Goal: Information Seeking & Learning: Learn about a topic

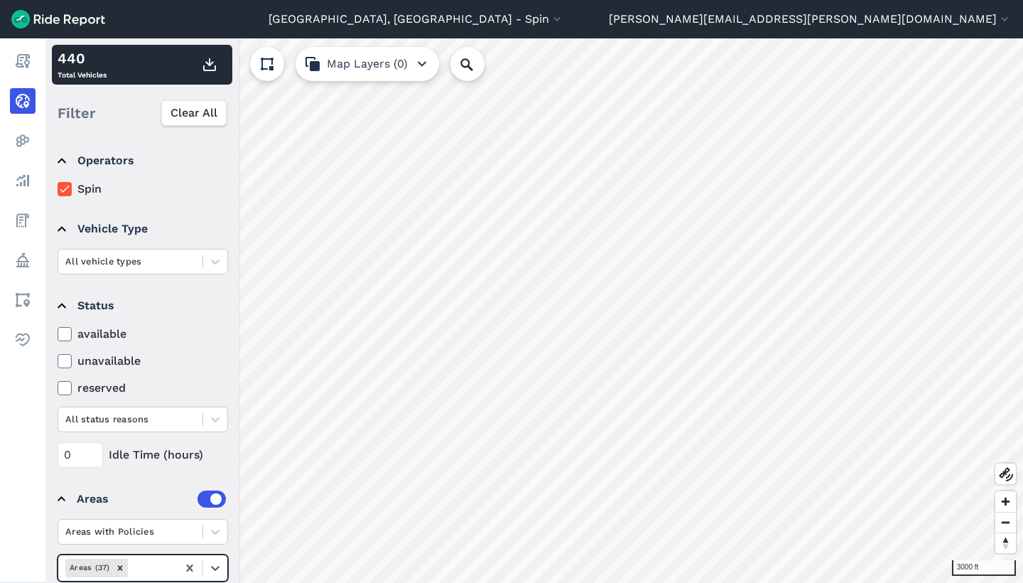
scroll to position [49, 0]
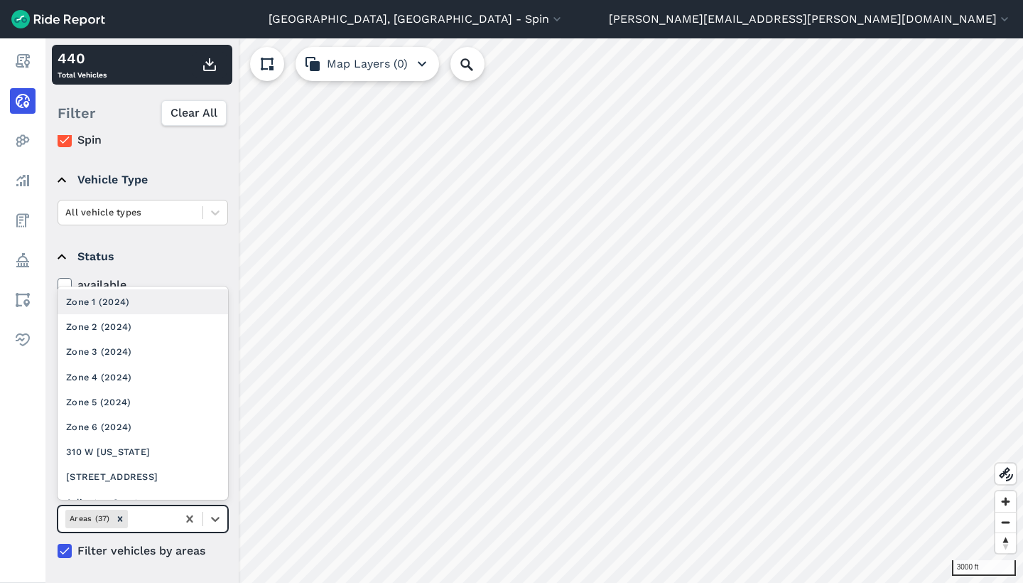
click at [147, 520] on div at bounding box center [151, 518] width 40 height 16
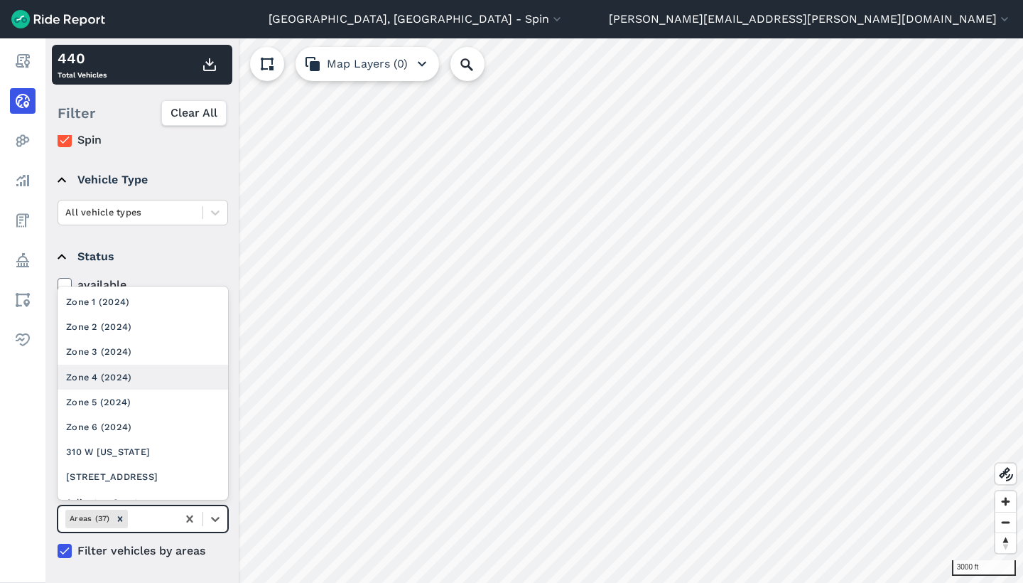
click at [141, 373] on div "Zone 4 (2024)" at bounding box center [143, 377] width 171 height 25
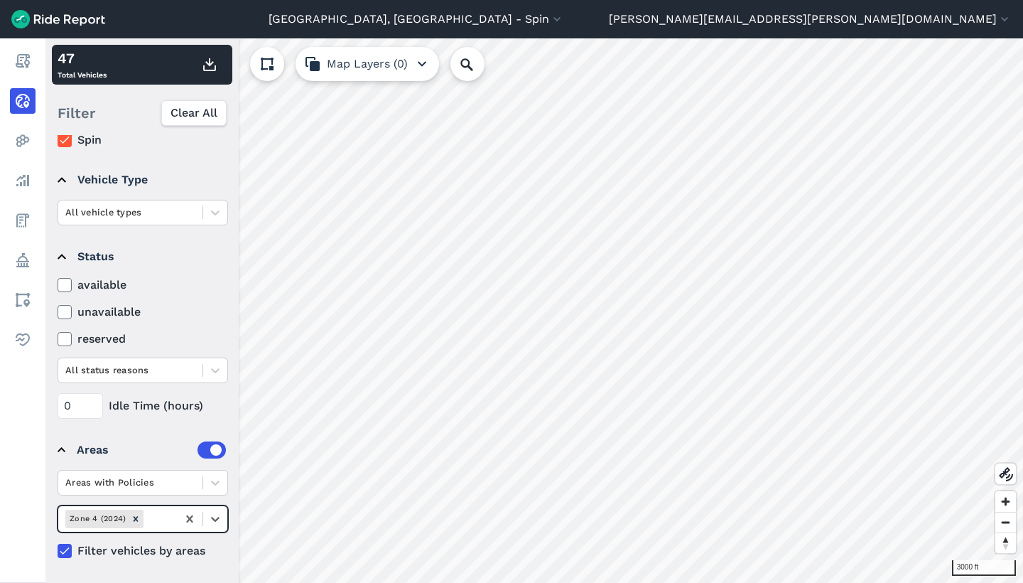
click at [155, 519] on div at bounding box center [157, 518] width 23 height 16
click at [157, 518] on div at bounding box center [157, 518] width 23 height 16
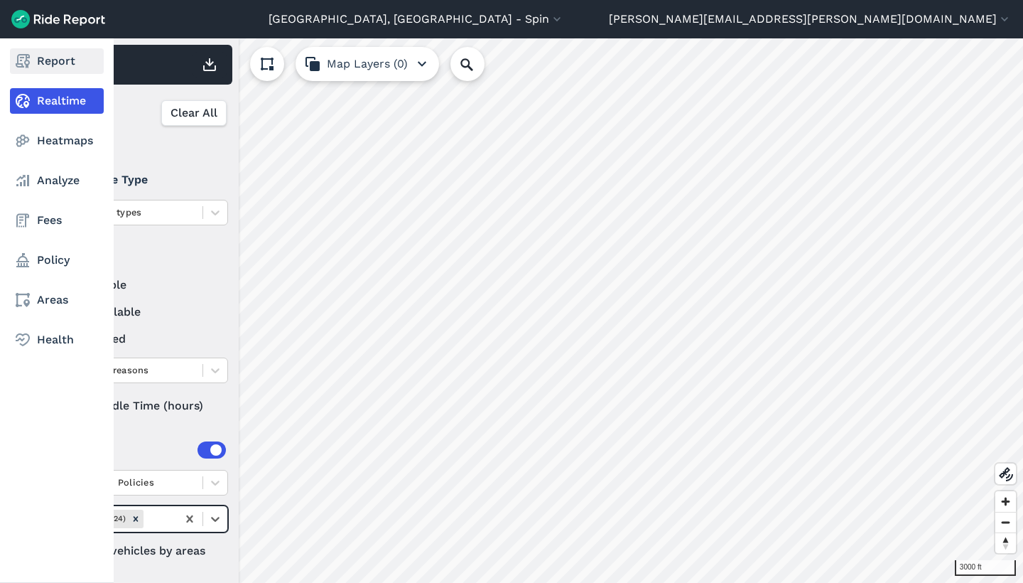
click at [48, 69] on link "Report" at bounding box center [57, 61] width 94 height 26
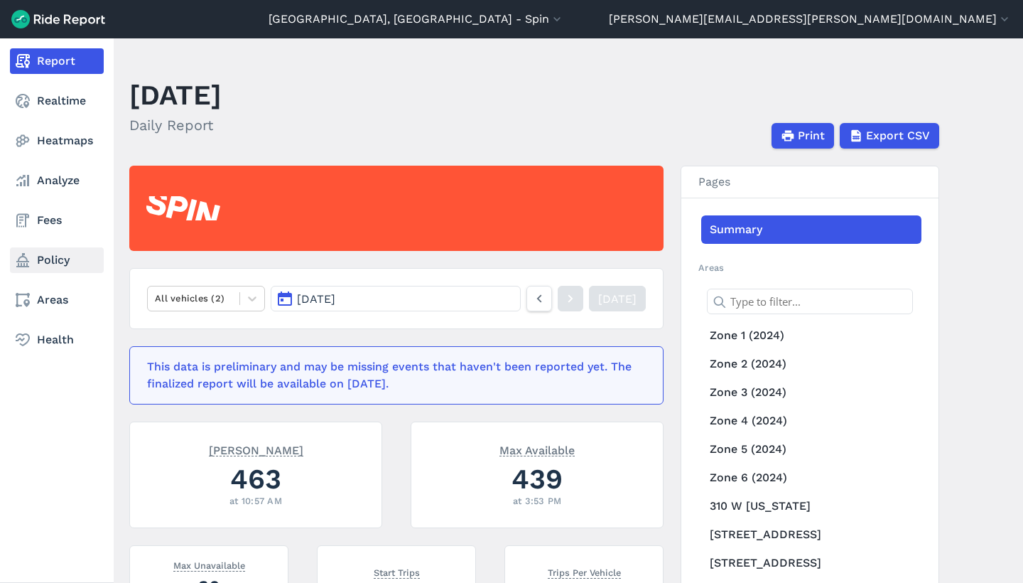
click at [51, 264] on link "Policy" at bounding box center [57, 260] width 94 height 26
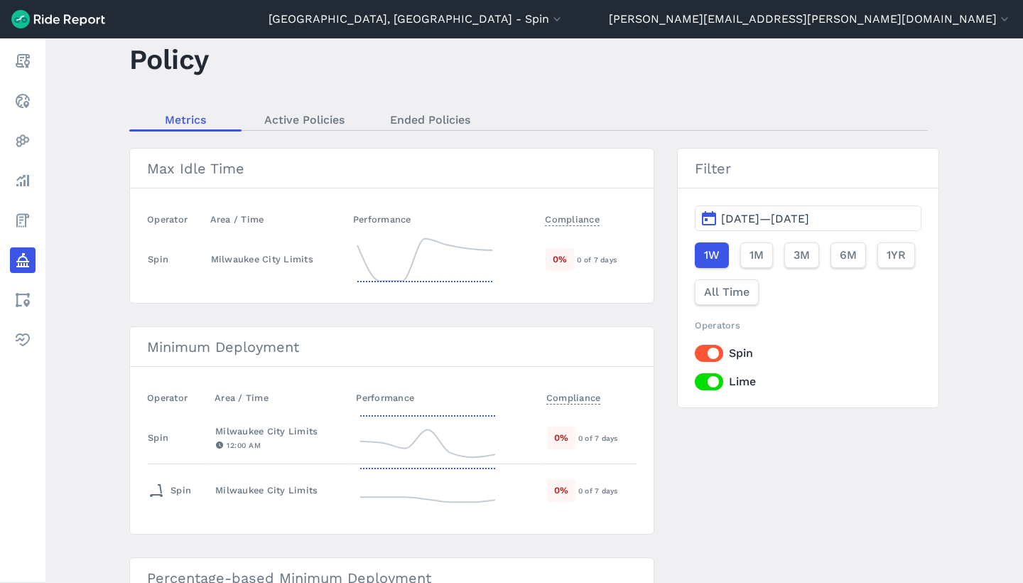
scroll to position [31, 0]
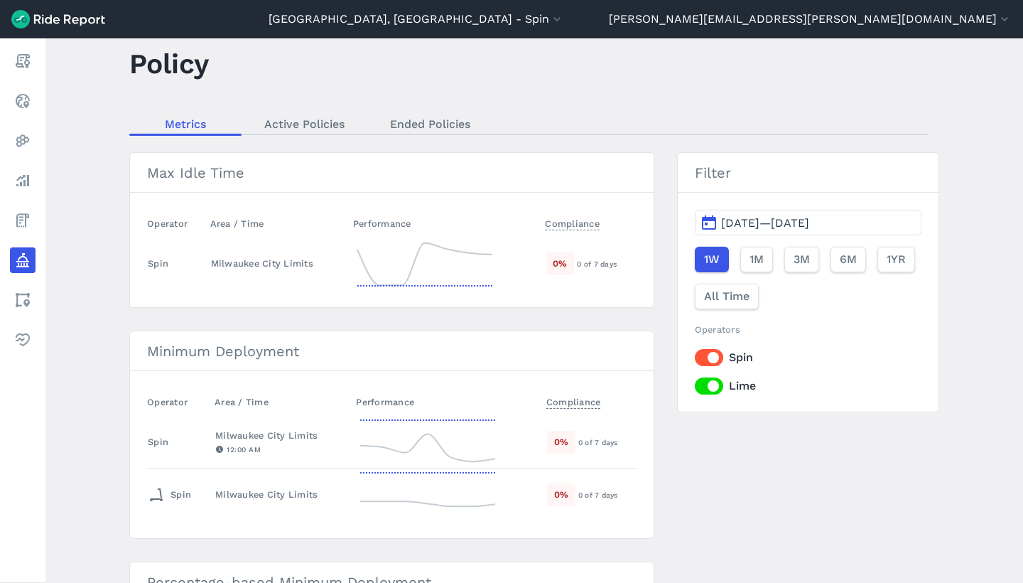
click at [783, 225] on span "[DATE]—[DATE]" at bounding box center [765, 223] width 88 height 14
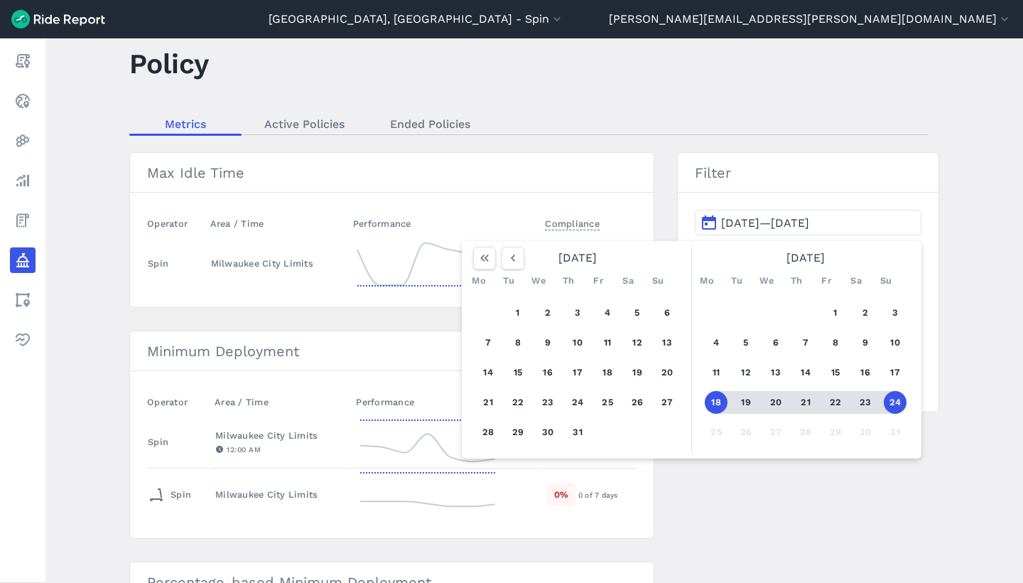
click at [842, 138] on main "Policy Metrics Active Policies Ended Policies Max Idle Time Operator Area / Tim…" at bounding box center [534, 310] width 978 height 544
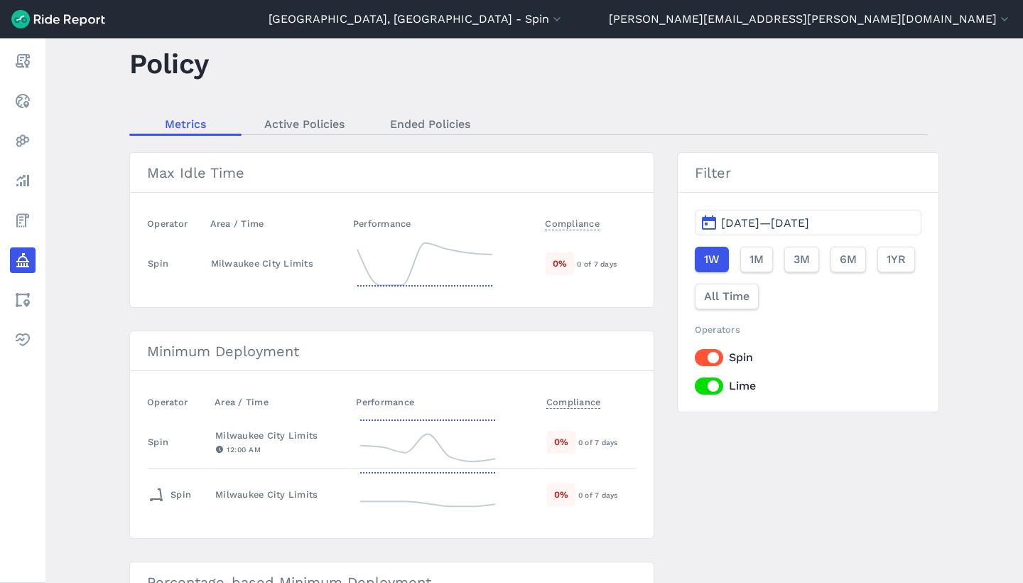
click at [766, 214] on button "[DATE]—[DATE]" at bounding box center [808, 223] width 227 height 26
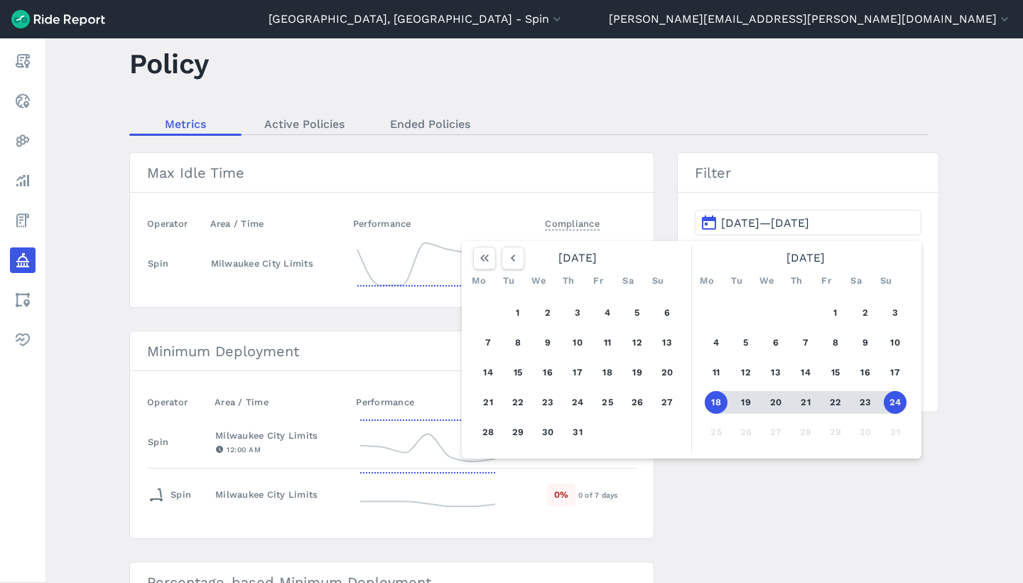
click at [921, 88] on header "Policy" at bounding box center [542, 68] width 827 height 55
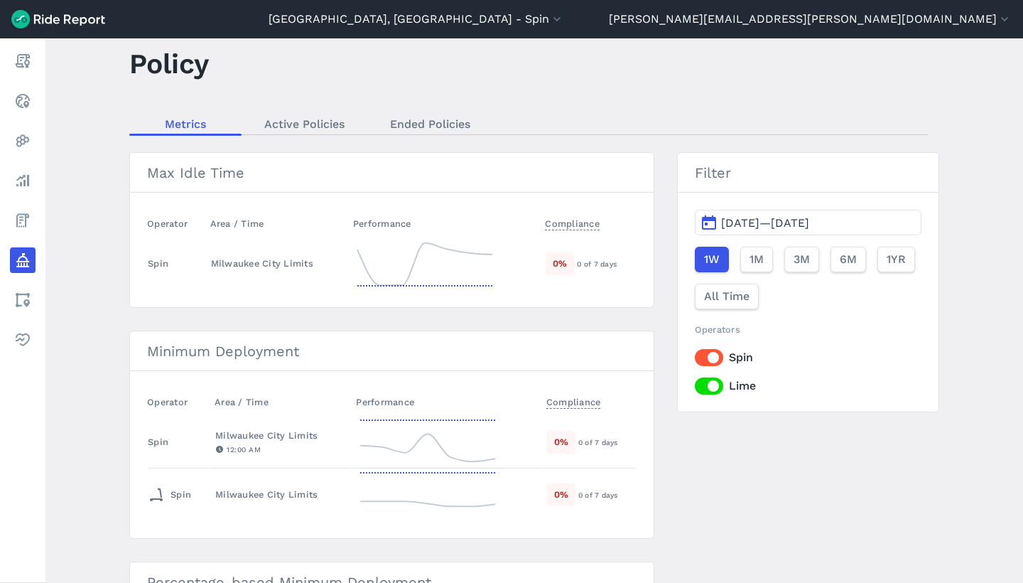
click at [324, 134] on nav "Metrics Active Policies Ended Policies" at bounding box center [528, 124] width 799 height 22
click at [306, 126] on link "Active Policies" at bounding box center [305, 123] width 126 height 21
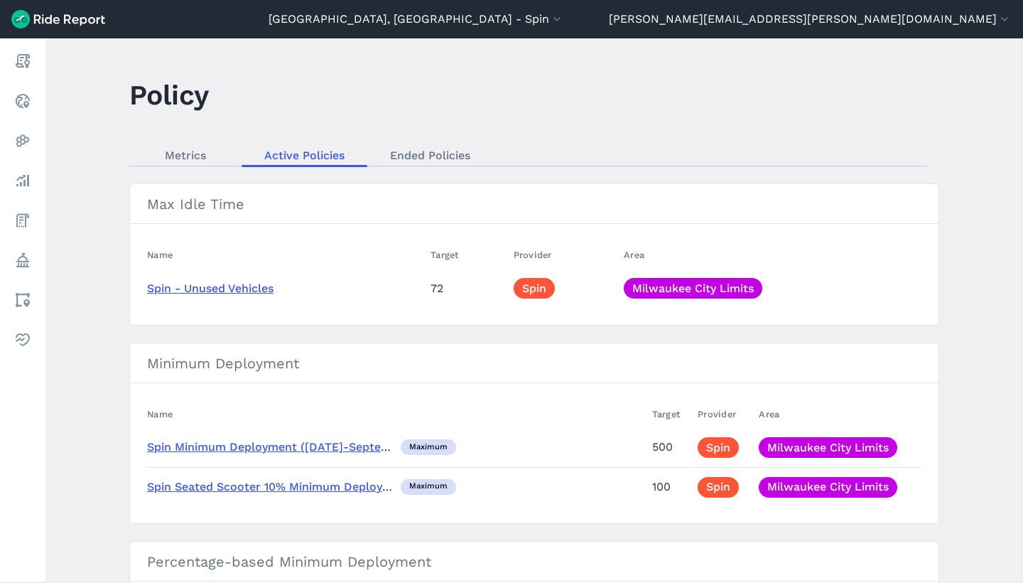
click at [190, 140] on main "Policy Metrics Active Policies Ended Policies Max Idle Time Name Target Provide…" at bounding box center [534, 310] width 978 height 544
click at [190, 151] on link "Metrics" at bounding box center [185, 154] width 112 height 21
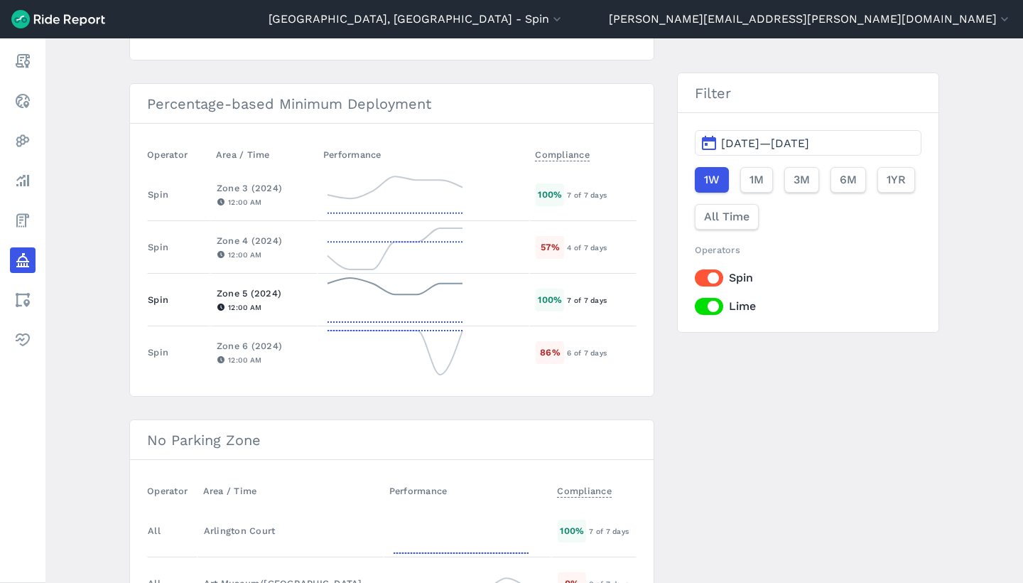
scroll to position [487, 0]
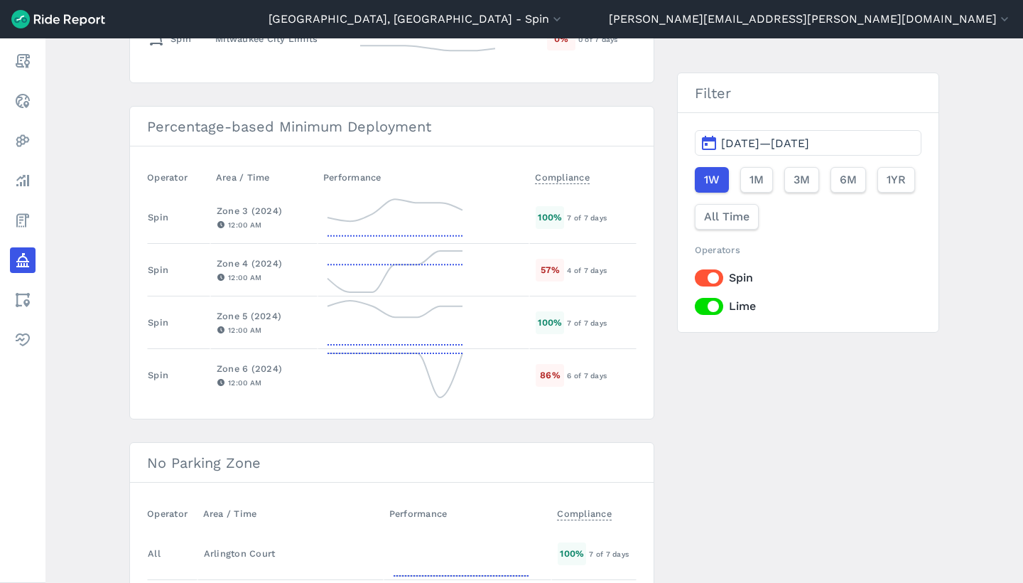
click at [709, 311] on label "Lime" at bounding box center [808, 306] width 227 height 17
click at [695, 307] on input "Lime" at bounding box center [695, 302] width 0 height 9
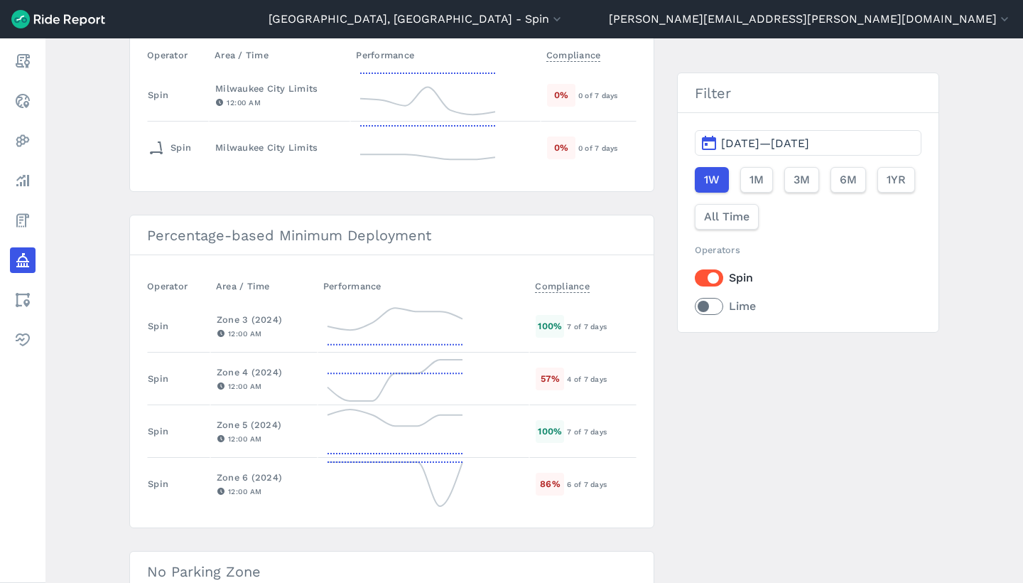
scroll to position [379, 0]
